Goal: Task Accomplishment & Management: Use online tool/utility

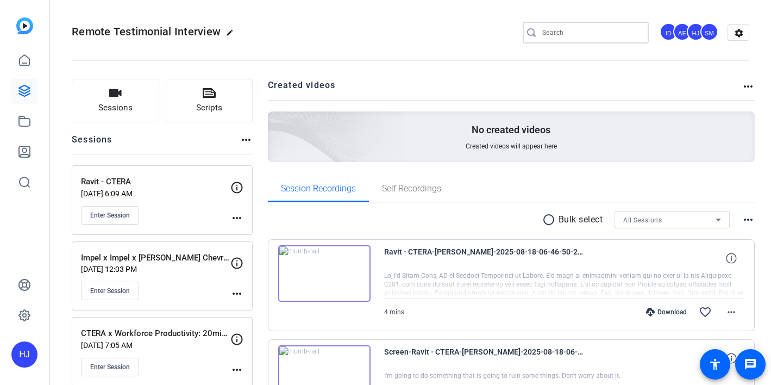
click at [559, 34] on input "Search" at bounding box center [591, 32] width 98 height 13
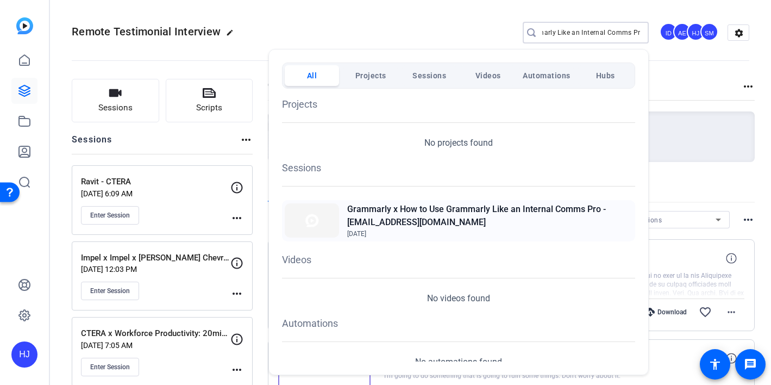
type input "Grammarly x How to Use Grammarly Like an Internal Comms Pro"
click at [504, 224] on h2 "Grammarly x How to Use Grammarly Like an Internal Comms Pro - [EMAIL_ADDRESS][D…" at bounding box center [489, 216] width 285 height 26
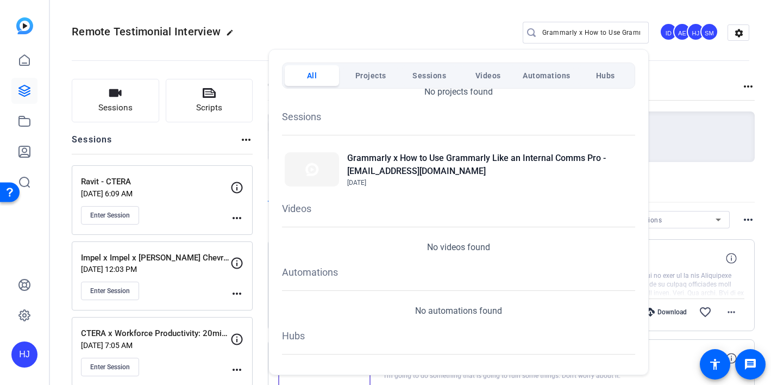
scroll to position [63, 0]
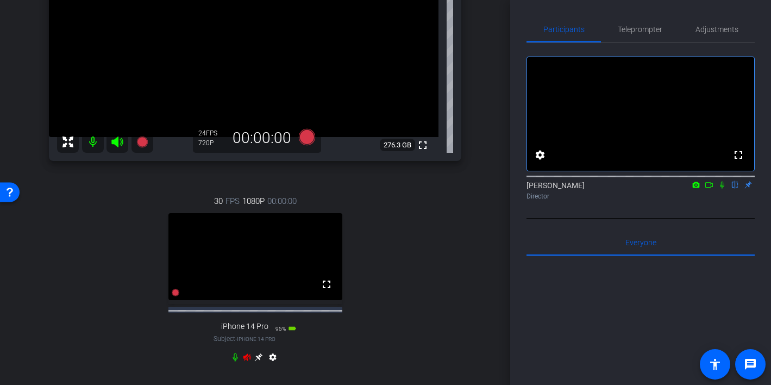
scroll to position [205, 0]
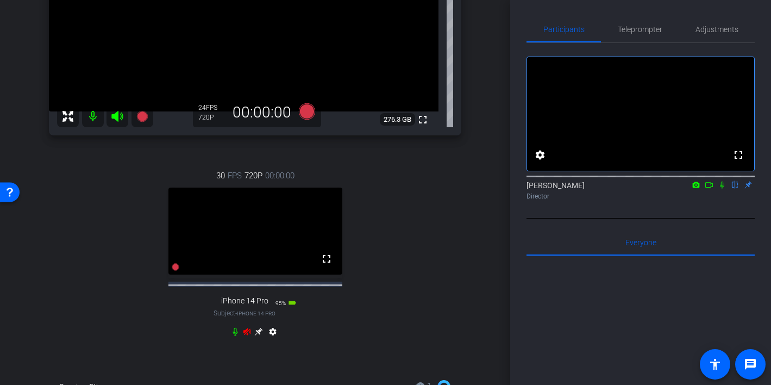
click at [246, 335] on icon at bounding box center [247, 331] width 8 height 7
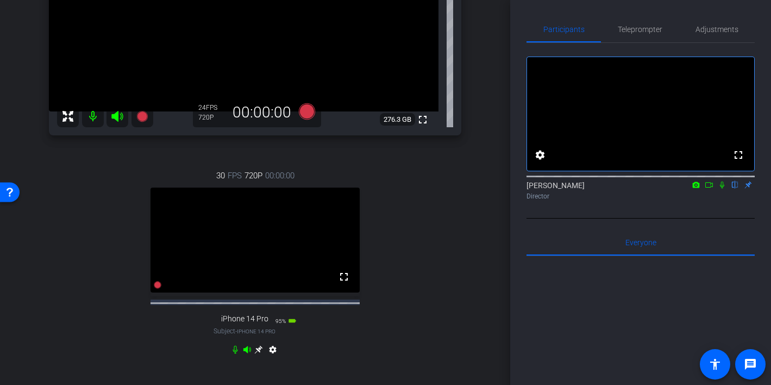
click at [259, 334] on span "iPhone 14 Pro" at bounding box center [256, 331] width 39 height 6
click at [258, 354] on icon at bounding box center [259, 349] width 8 height 8
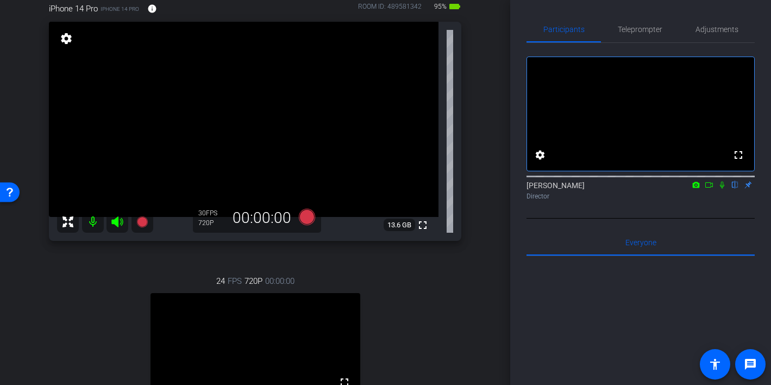
scroll to position [93, 0]
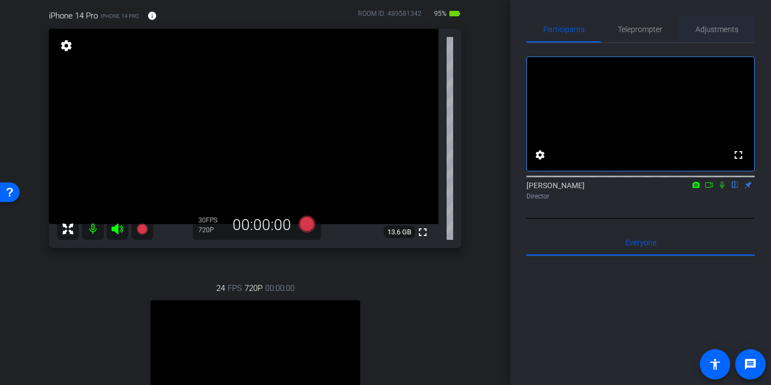
click at [705, 33] on span "Adjustments" at bounding box center [716, 30] width 43 height 8
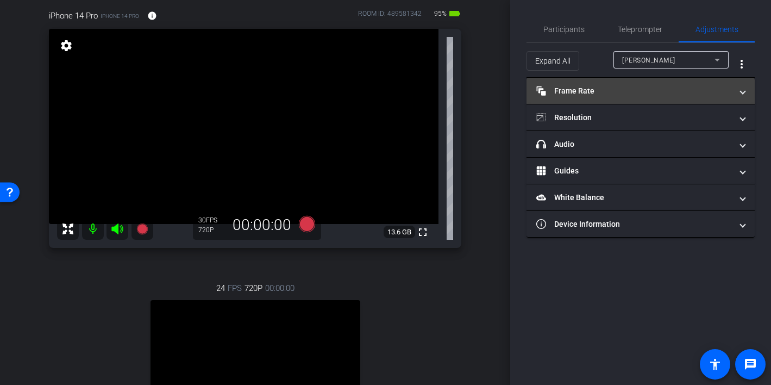
click at [649, 90] on mat-panel-title "Frame Rate Frame Rate" at bounding box center [634, 90] width 196 height 11
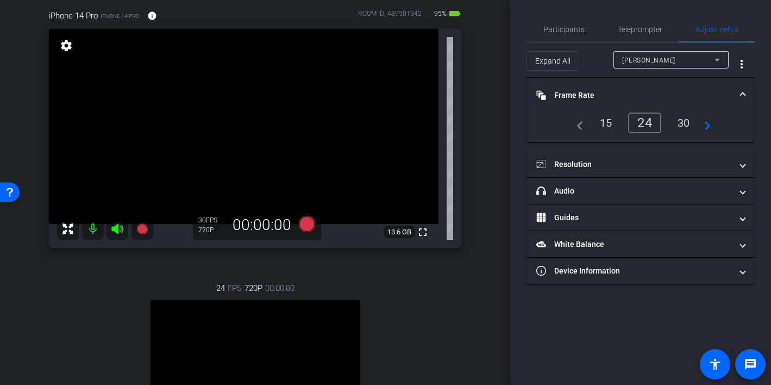
click at [654, 49] on div "Expand All Emma Wyatt more_vert" at bounding box center [640, 60] width 228 height 35
click at [652, 57] on span "Emma Wyatt" at bounding box center [648, 60] width 53 height 8
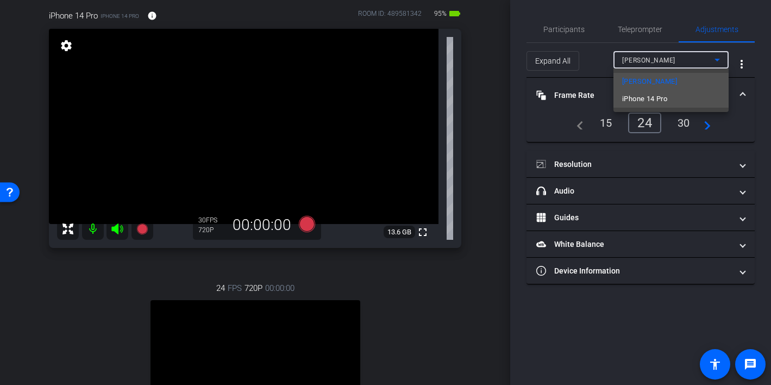
click at [638, 100] on span "iPhone 14 Pro" at bounding box center [644, 98] width 45 height 13
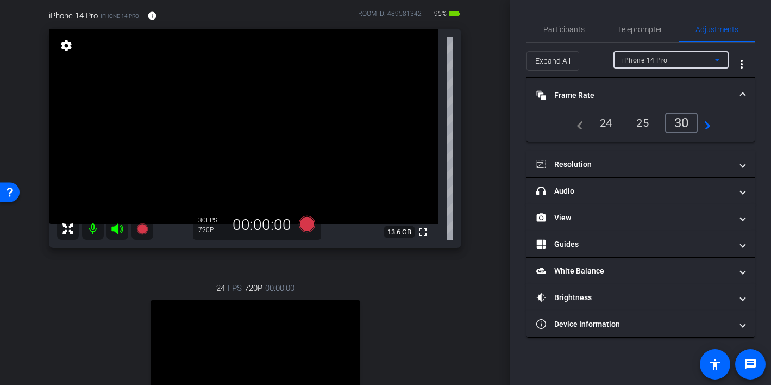
click at [601, 127] on div "24" at bounding box center [606, 123] width 29 height 18
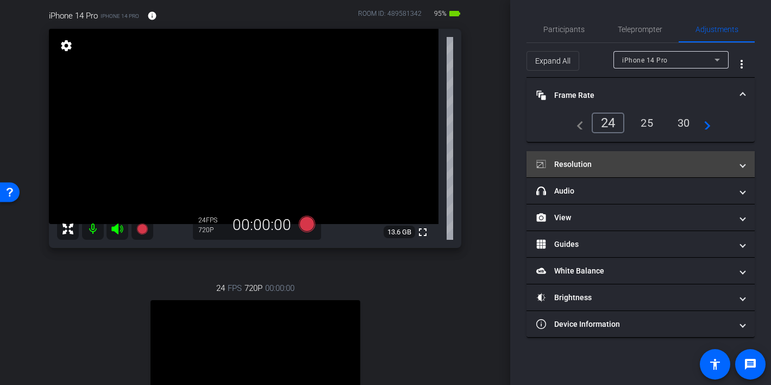
click at [607, 165] on mat-panel-title "Resolution" at bounding box center [634, 164] width 196 height 11
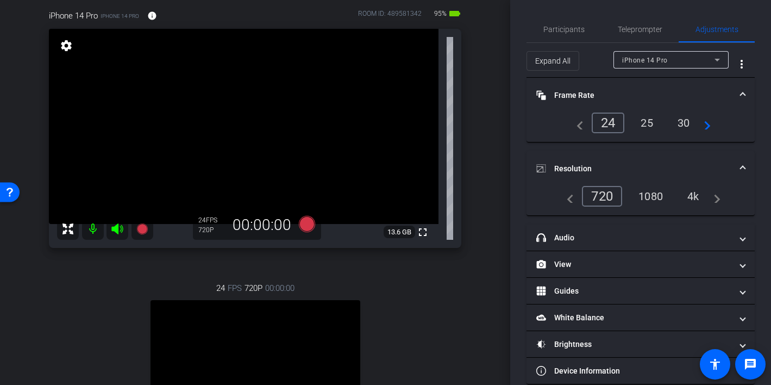
click at [652, 192] on div "1080" at bounding box center [650, 196] width 41 height 18
click at [574, 27] on span "Participants" at bounding box center [563, 30] width 41 height 8
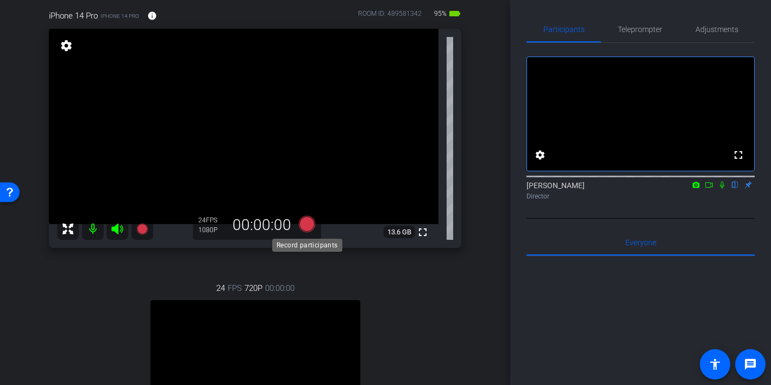
click at [308, 225] on icon at bounding box center [306, 224] width 16 height 16
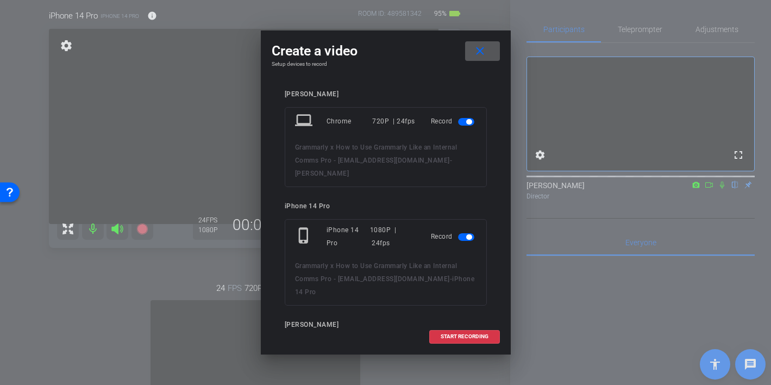
click at [463, 125] on span "button" at bounding box center [466, 122] width 16 height 8
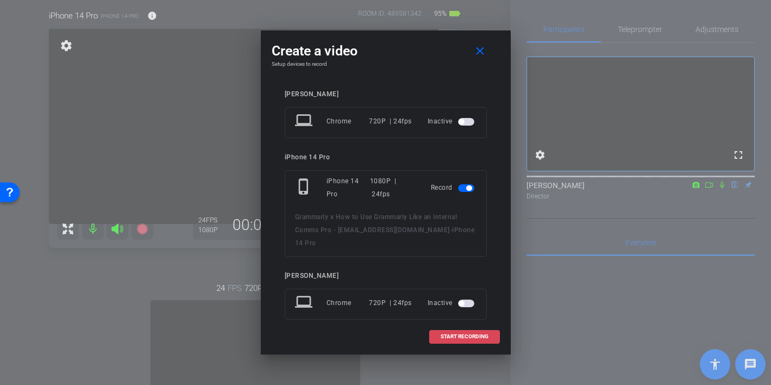
click at [455, 338] on span "START RECORDING" at bounding box center [465, 336] width 48 height 5
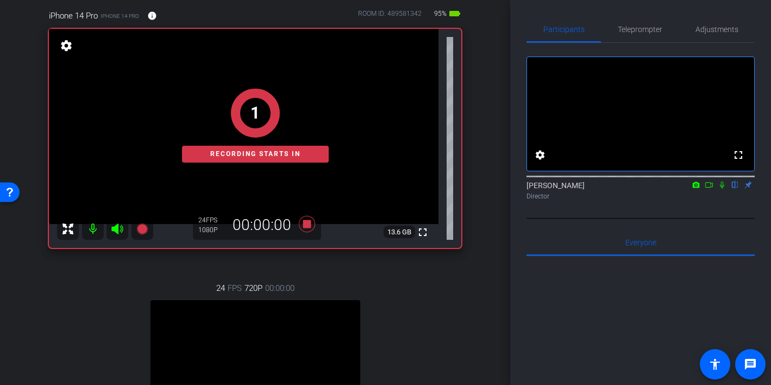
click at [722, 188] on icon at bounding box center [722, 185] width 9 height 8
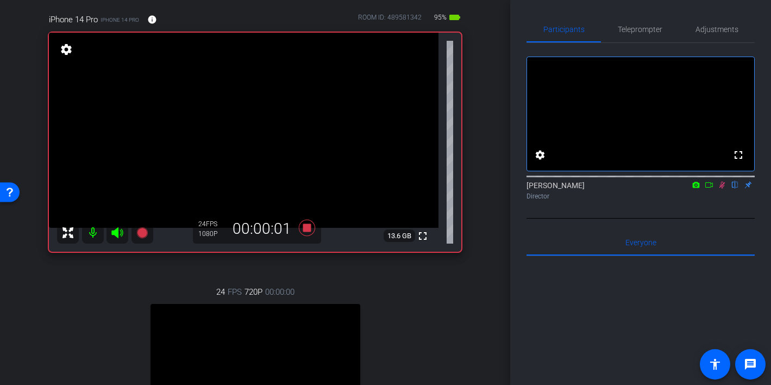
scroll to position [84, 0]
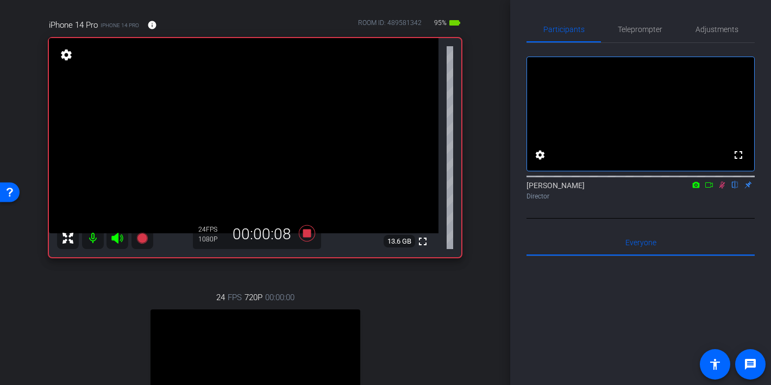
click at [721, 188] on icon at bounding box center [722, 184] width 6 height 7
click at [307, 236] on icon at bounding box center [306, 233] width 16 height 16
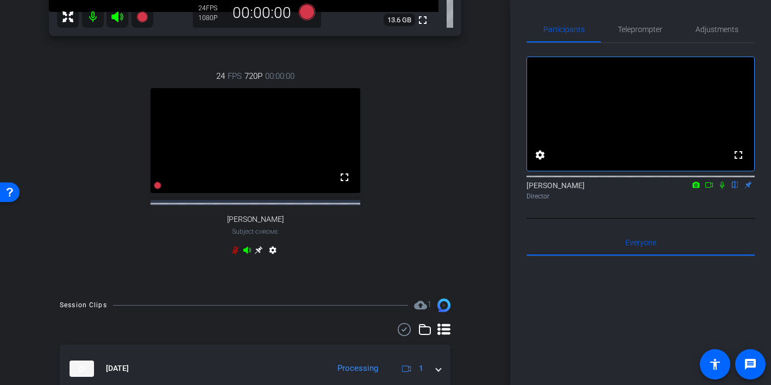
scroll to position [361, 0]
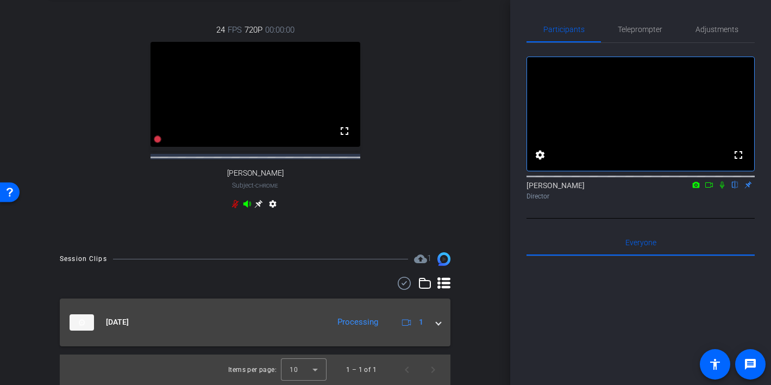
click at [438, 323] on span at bounding box center [438, 321] width 4 height 11
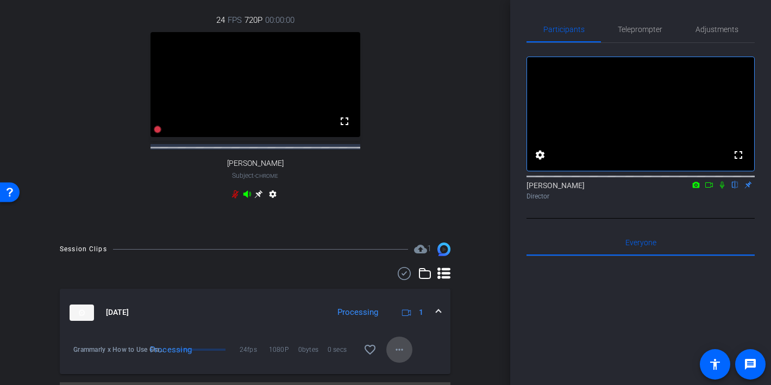
click at [405, 354] on mat-icon "more_horiz" at bounding box center [399, 349] width 13 height 13
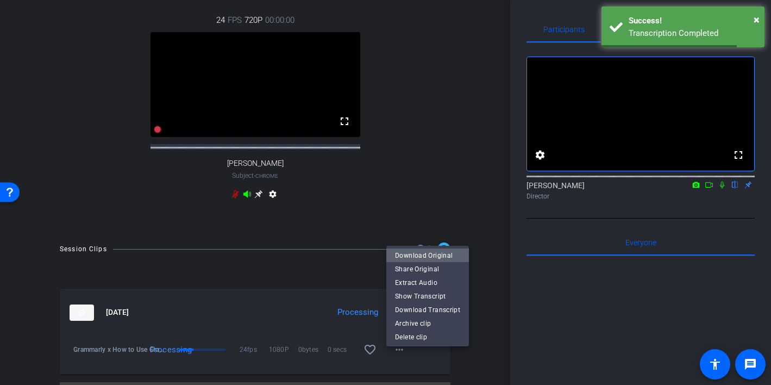
click at [434, 254] on span "Download Original" at bounding box center [427, 254] width 65 height 13
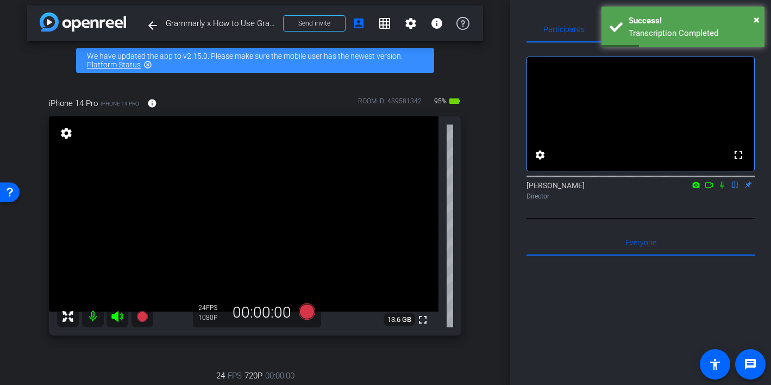
scroll to position [20, 0]
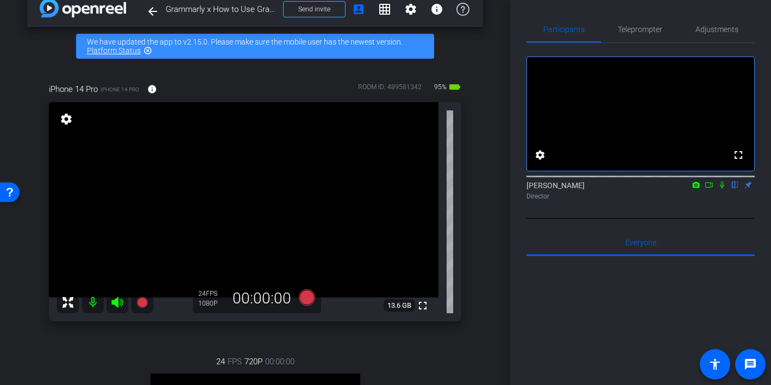
click at [86, 310] on mat-icon at bounding box center [93, 302] width 22 height 22
click at [94, 302] on mat-icon at bounding box center [93, 302] width 22 height 22
click at [94, 300] on mat-icon at bounding box center [93, 302] width 22 height 22
click at [117, 298] on icon at bounding box center [116, 302] width 11 height 11
click at [116, 304] on icon at bounding box center [117, 302] width 13 height 13
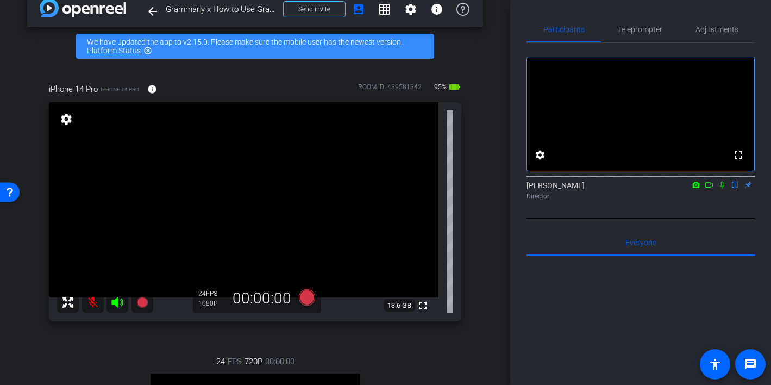
click at [92, 304] on mat-icon at bounding box center [93, 302] width 22 height 22
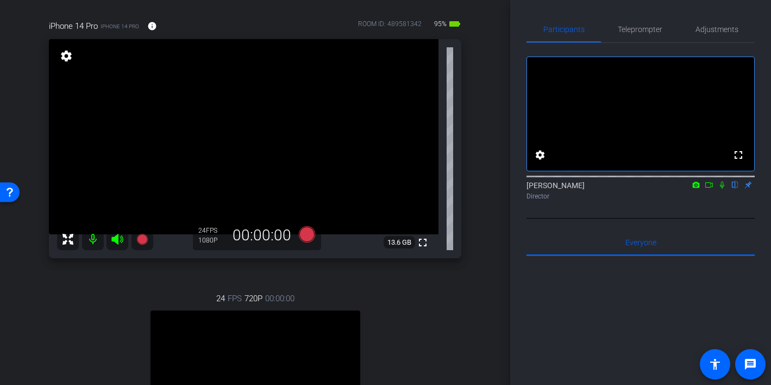
scroll to position [82, 0]
click at [305, 235] on icon at bounding box center [306, 235] width 16 height 16
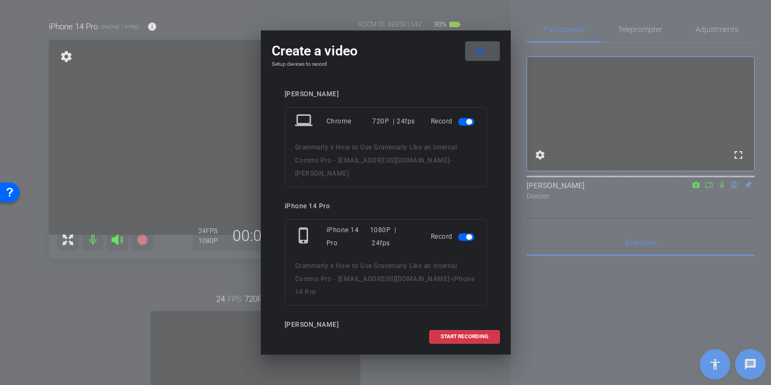
click at [467, 123] on span "button" at bounding box center [468, 121] width 5 height 5
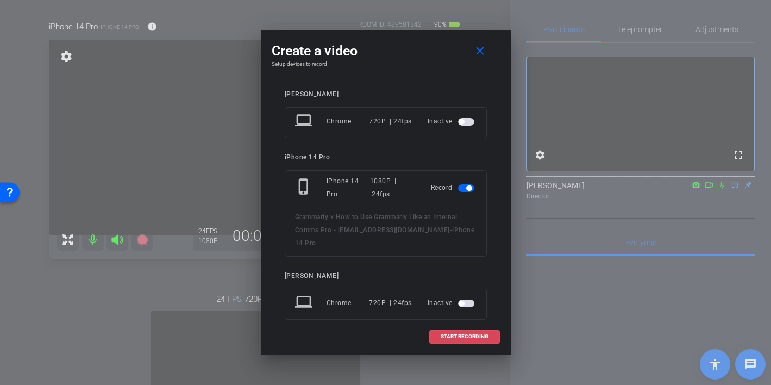
click at [460, 335] on span "START RECORDING" at bounding box center [465, 336] width 48 height 5
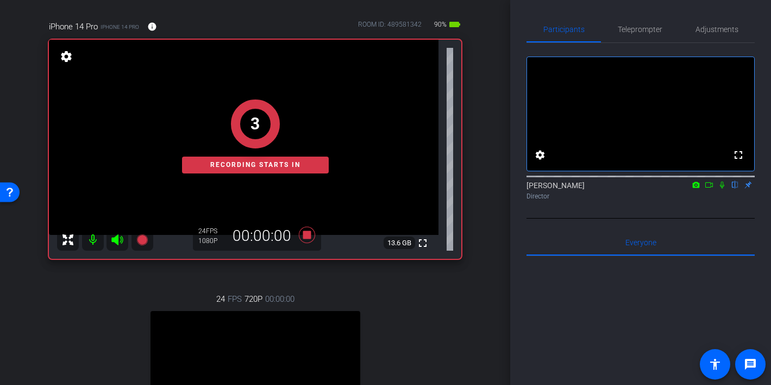
click at [708, 188] on icon at bounding box center [709, 185] width 9 height 8
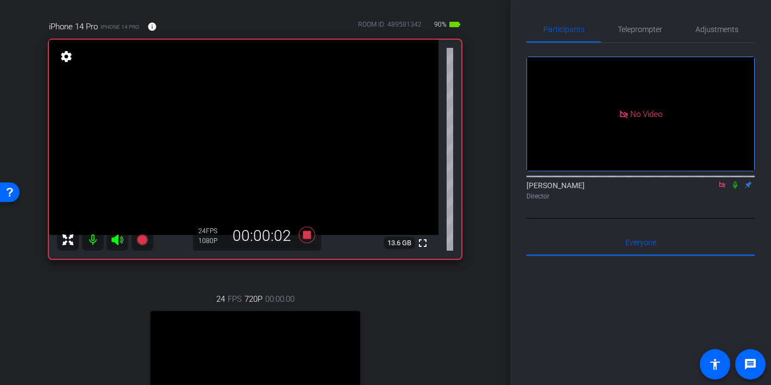
click at [735, 188] on icon at bounding box center [735, 185] width 9 height 8
click at [735, 188] on icon at bounding box center [735, 184] width 6 height 7
click at [733, 201] on div "Heather Jacoby Director" at bounding box center [640, 190] width 228 height 21
click at [734, 188] on icon at bounding box center [735, 184] width 4 height 7
click at [734, 188] on icon at bounding box center [735, 185] width 9 height 8
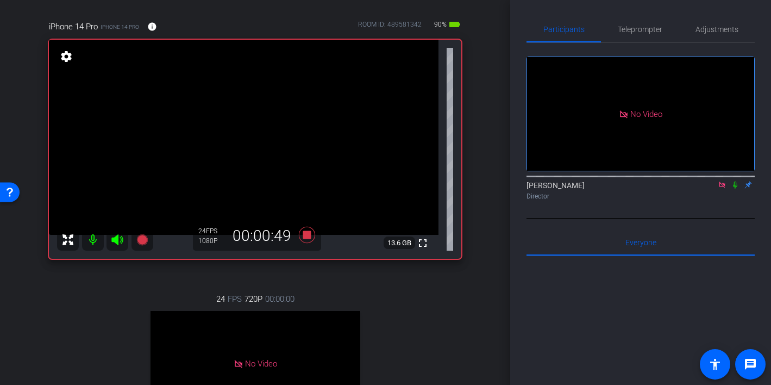
click at [734, 188] on icon at bounding box center [735, 185] width 9 height 8
click at [736, 188] on icon at bounding box center [735, 184] width 6 height 7
click at [735, 188] on icon at bounding box center [735, 185] width 9 height 8
click at [733, 188] on icon at bounding box center [735, 185] width 9 height 8
click at [736, 188] on icon at bounding box center [735, 184] width 4 height 7
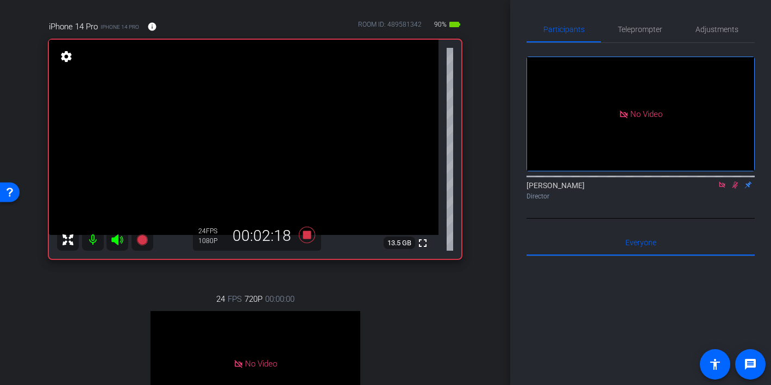
click at [735, 188] on icon at bounding box center [735, 184] width 6 height 7
click at [734, 188] on icon at bounding box center [735, 185] width 9 height 8
click at [735, 188] on icon at bounding box center [735, 184] width 6 height 7
click at [735, 188] on icon at bounding box center [735, 185] width 9 height 8
click at [734, 188] on icon at bounding box center [735, 184] width 6 height 7
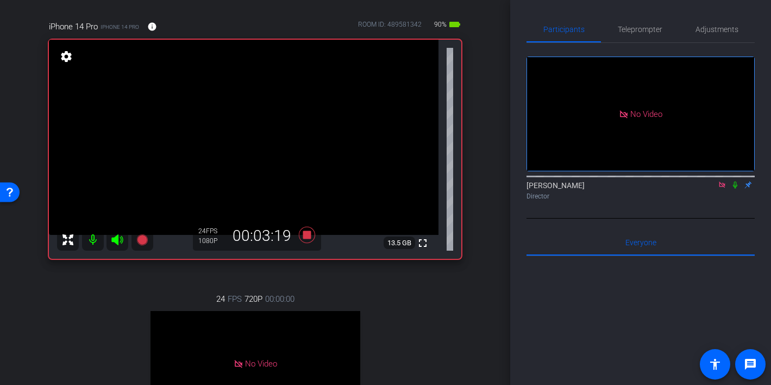
click at [734, 188] on icon at bounding box center [735, 185] width 9 height 8
click at [736, 188] on icon at bounding box center [735, 184] width 6 height 7
click at [736, 188] on icon at bounding box center [735, 185] width 9 height 8
click at [736, 188] on icon at bounding box center [735, 184] width 6 height 7
click at [735, 190] on mat-icon at bounding box center [734, 185] width 13 height 10
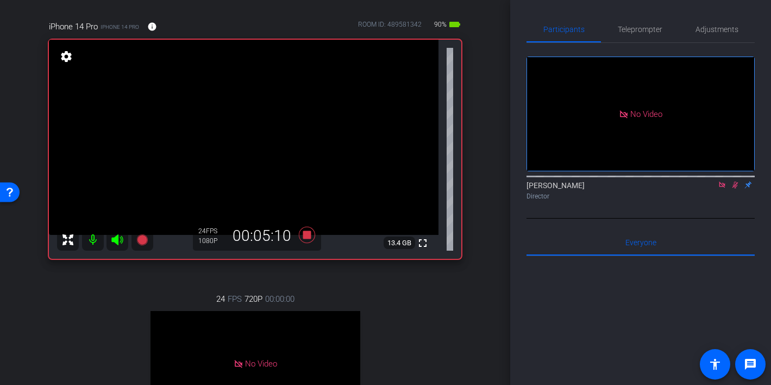
click at [734, 188] on icon at bounding box center [735, 185] width 9 height 8
click at [727, 190] on mat-icon at bounding box center [721, 185] width 13 height 10
click at [722, 188] on icon at bounding box center [722, 184] width 6 height 7
click at [711, 187] on icon at bounding box center [709, 184] width 8 height 5
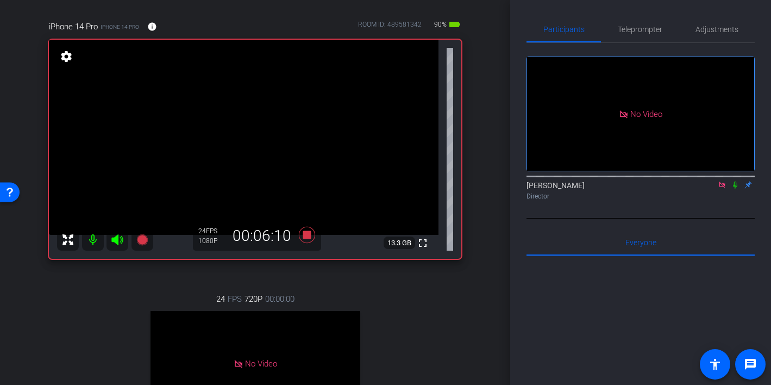
click at [734, 188] on icon at bounding box center [735, 185] width 9 height 8
click at [733, 188] on icon at bounding box center [735, 185] width 9 height 8
click at [734, 188] on icon at bounding box center [735, 185] width 9 height 8
click at [735, 188] on icon at bounding box center [735, 184] width 6 height 7
click at [735, 188] on icon at bounding box center [735, 185] width 9 height 8
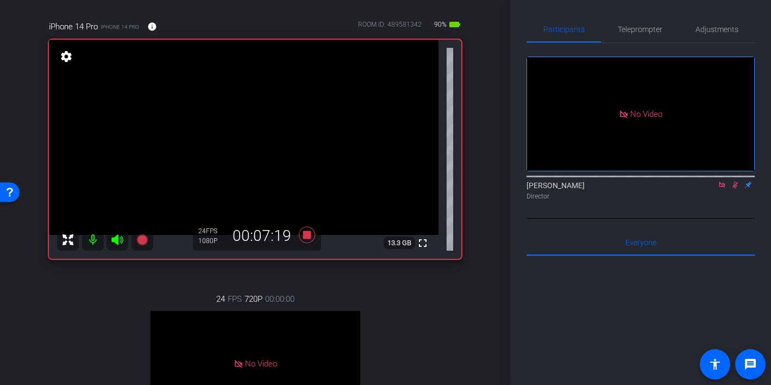
click at [735, 188] on icon at bounding box center [735, 184] width 6 height 7
click at [733, 188] on icon at bounding box center [735, 184] width 4 height 7
click at [734, 188] on icon at bounding box center [735, 184] width 6 height 7
click at [736, 188] on icon at bounding box center [735, 185] width 9 height 8
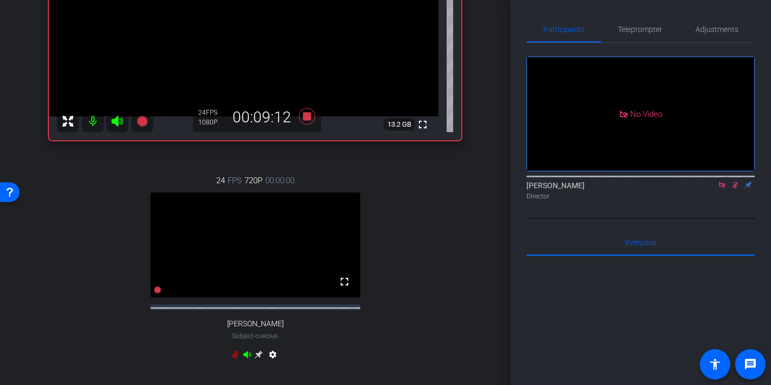
scroll to position [203, 0]
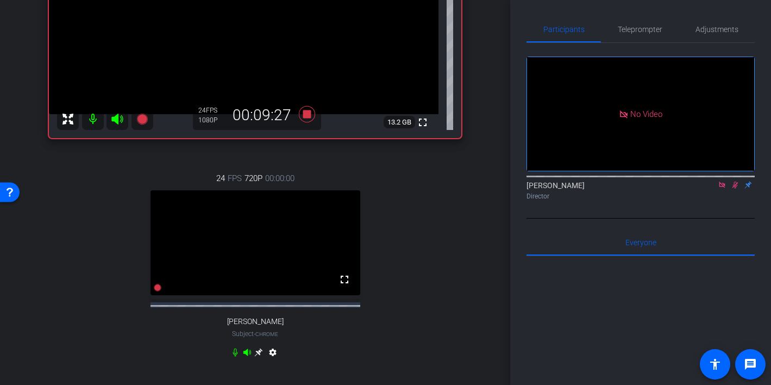
click at [734, 188] on icon at bounding box center [735, 184] width 6 height 7
click at [733, 188] on icon at bounding box center [735, 184] width 4 height 7
click at [735, 188] on icon at bounding box center [735, 184] width 6 height 7
click at [734, 188] on icon at bounding box center [735, 185] width 9 height 8
click at [737, 188] on icon at bounding box center [735, 185] width 9 height 8
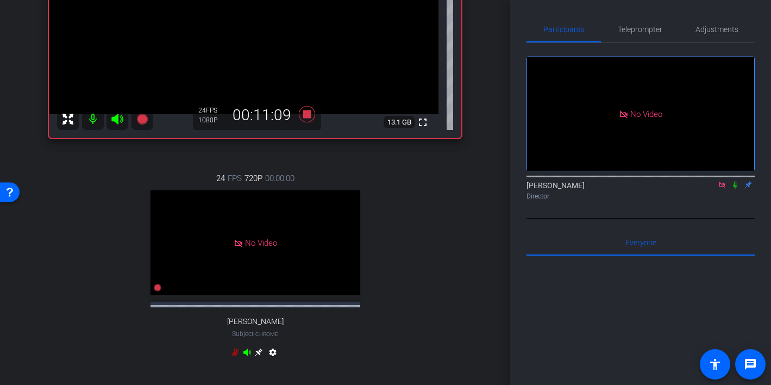
click at [734, 188] on icon at bounding box center [735, 184] width 4 height 7
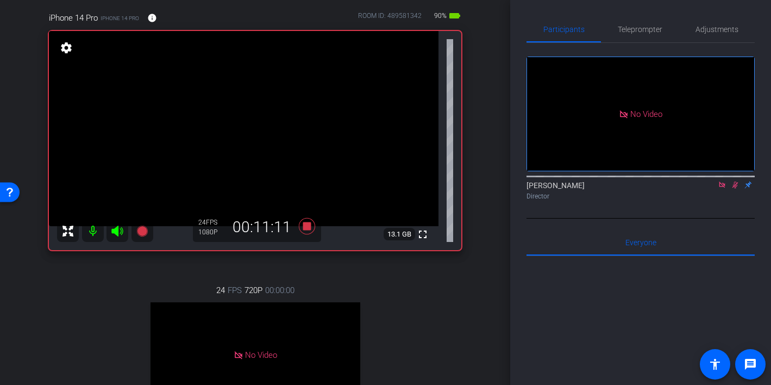
scroll to position [84, 0]
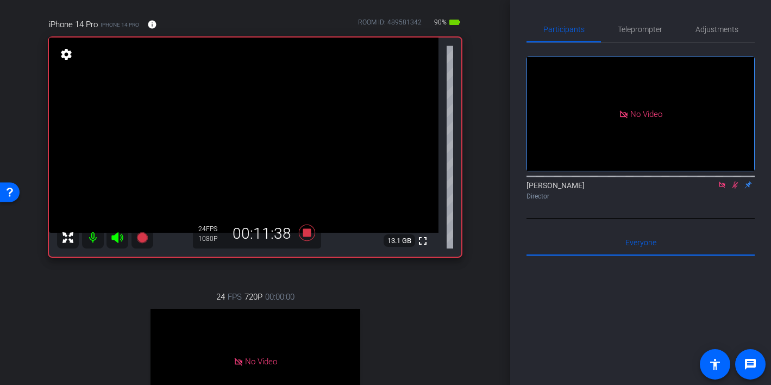
click at [734, 188] on icon at bounding box center [735, 184] width 6 height 7
click at [732, 188] on icon at bounding box center [735, 185] width 9 height 8
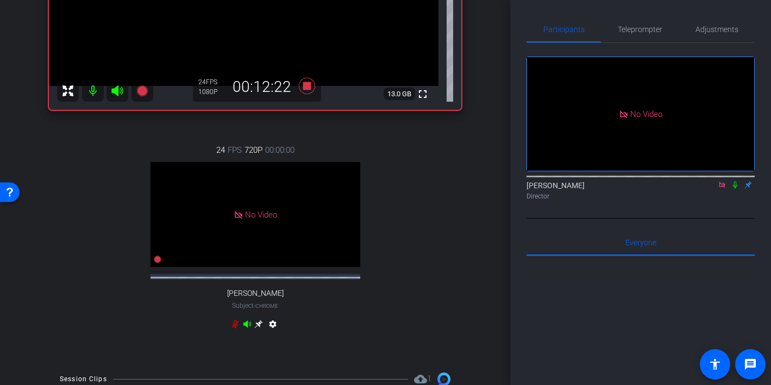
scroll to position [244, 0]
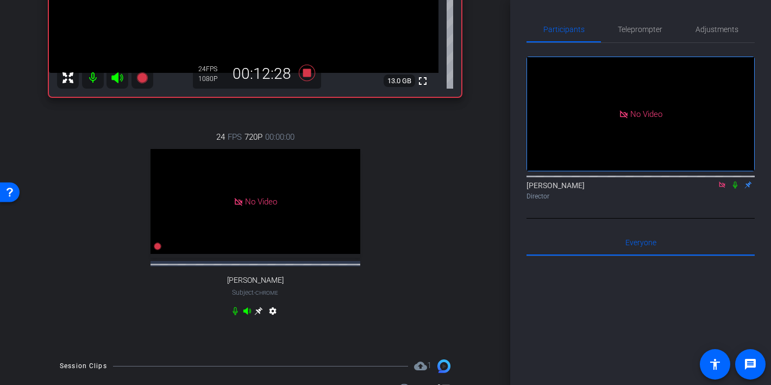
click at [733, 188] on icon at bounding box center [735, 185] width 9 height 8
click at [734, 188] on icon at bounding box center [735, 184] width 6 height 7
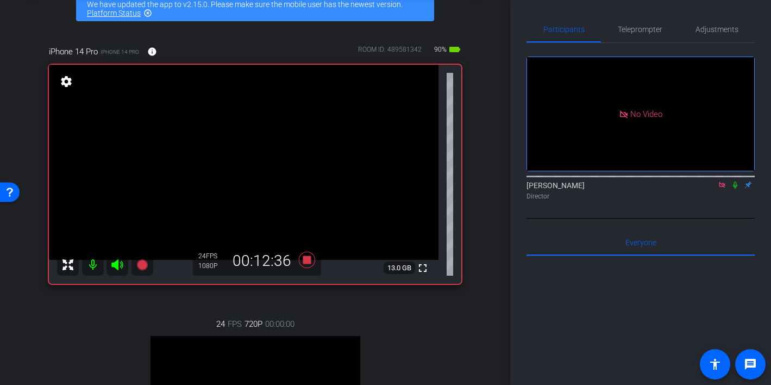
scroll to position [53, 0]
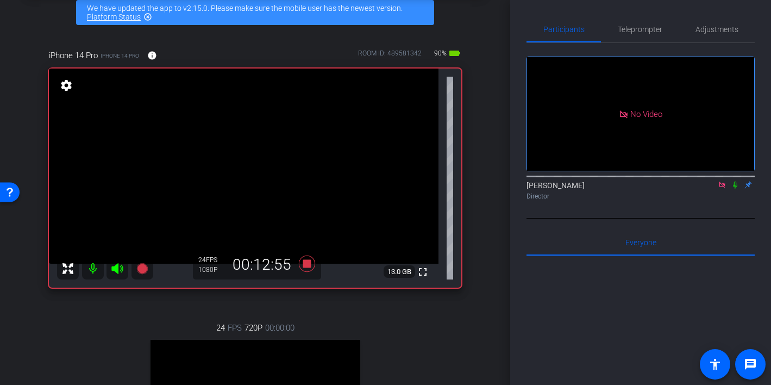
click at [734, 188] on icon at bounding box center [735, 185] width 9 height 8
click at [736, 188] on icon at bounding box center [735, 185] width 9 height 8
click at [735, 188] on icon at bounding box center [735, 184] width 6 height 7
click at [736, 188] on icon at bounding box center [735, 184] width 4 height 7
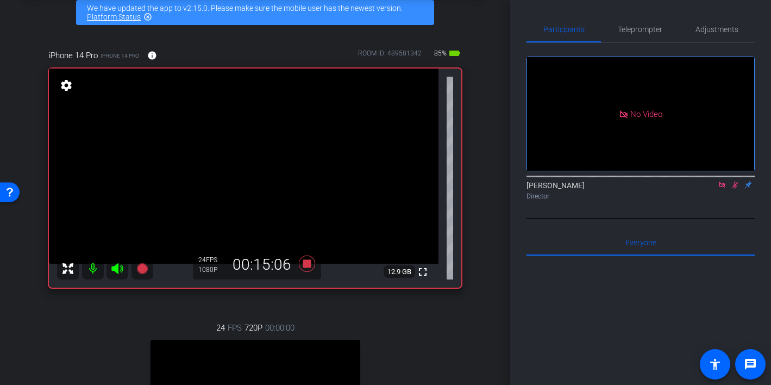
click at [734, 188] on icon at bounding box center [735, 185] width 9 height 8
click at [736, 188] on icon at bounding box center [735, 184] width 4 height 7
click at [736, 190] on mat-icon at bounding box center [734, 185] width 13 height 10
click at [721, 187] on icon at bounding box center [722, 184] width 6 height 6
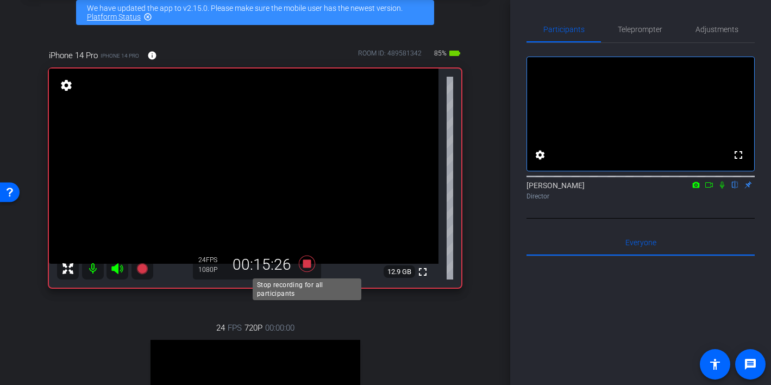
click at [307, 265] on icon at bounding box center [306, 263] width 16 height 16
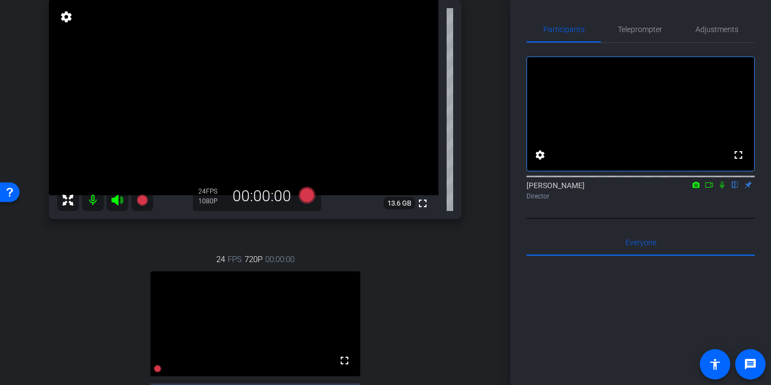
scroll to position [121, 0]
click at [721, 188] on icon at bounding box center [722, 184] width 4 height 7
click at [721, 188] on icon at bounding box center [722, 184] width 6 height 7
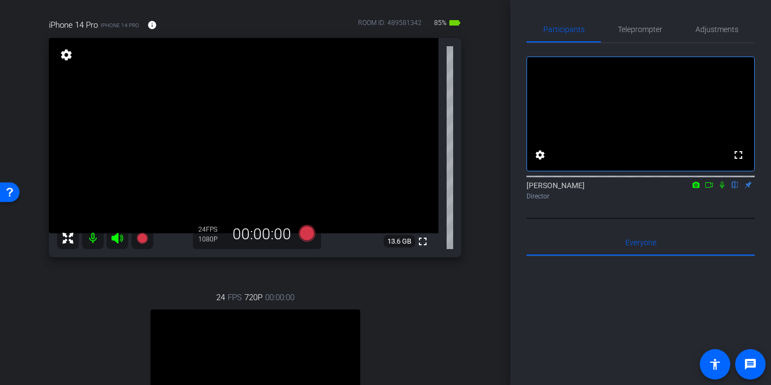
scroll to position [81, 0]
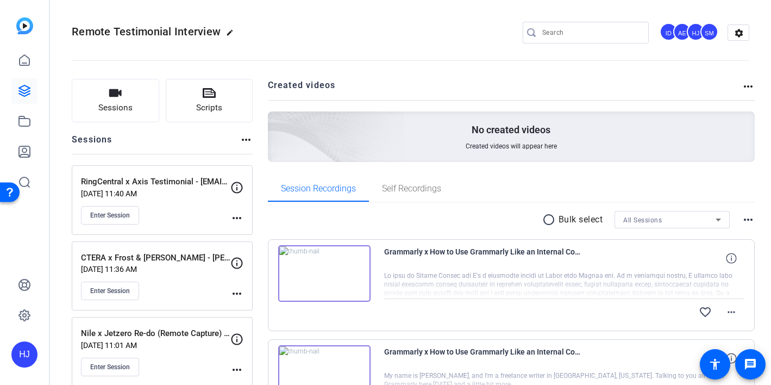
scroll to position [116, 0]
